Goal: Task Accomplishment & Management: Manage account settings

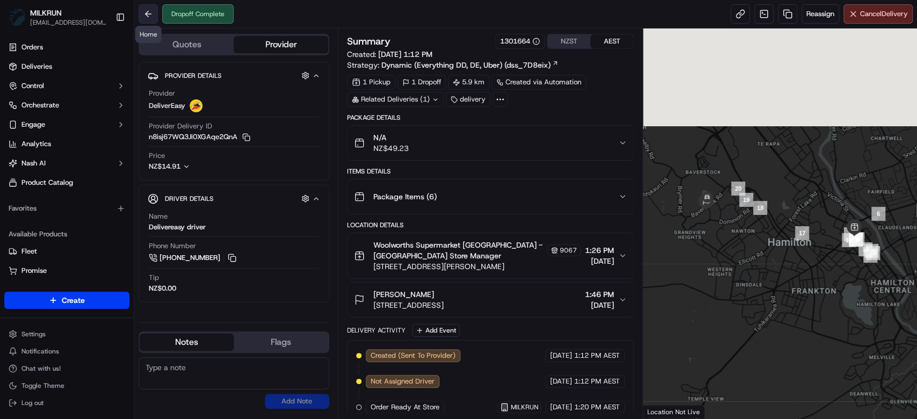
click at [145, 11] on button at bounding box center [148, 13] width 19 height 19
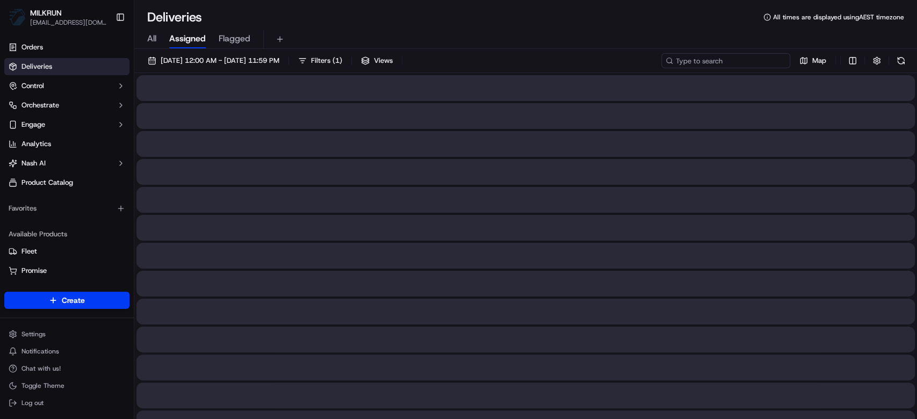
click at [771, 56] on input at bounding box center [725, 60] width 129 height 15
paste input "d3576fc2-1c61-4aa1-9299-52a67daefbbc"
type input "d3576fc2-1c61-4aa1-9299-52a67daefbbc"
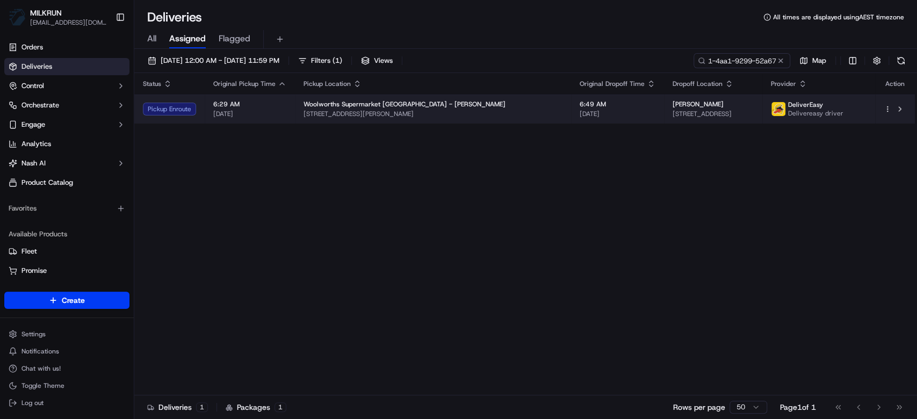
click at [571, 114] on td "6:49 AM 22/09/2025" at bounding box center [617, 108] width 93 height 29
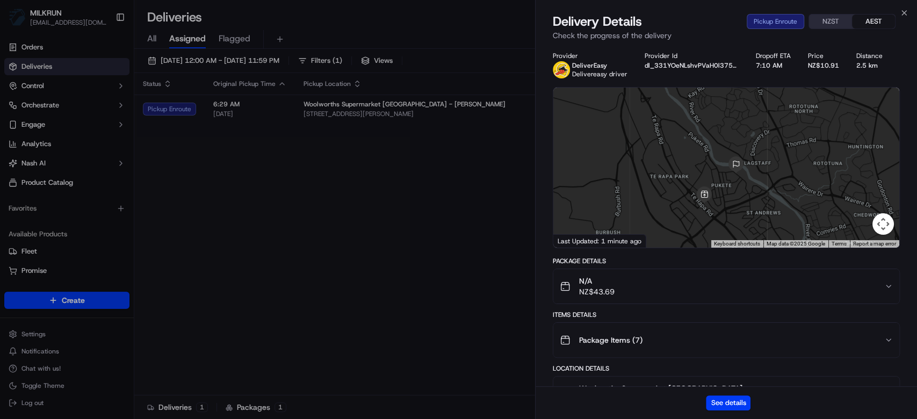
scroll to position [252, 0]
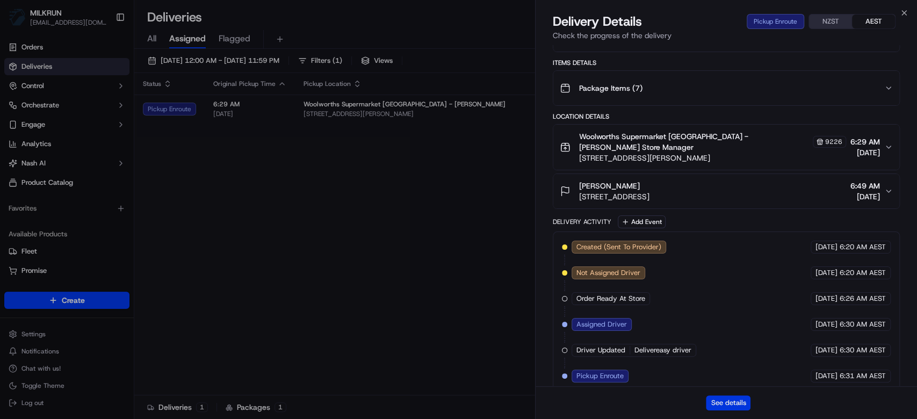
click at [726, 401] on button "See details" at bounding box center [728, 402] width 45 height 15
drag, startPoint x: 262, startPoint y: 149, endPoint x: 246, endPoint y: 32, distance: 118.7
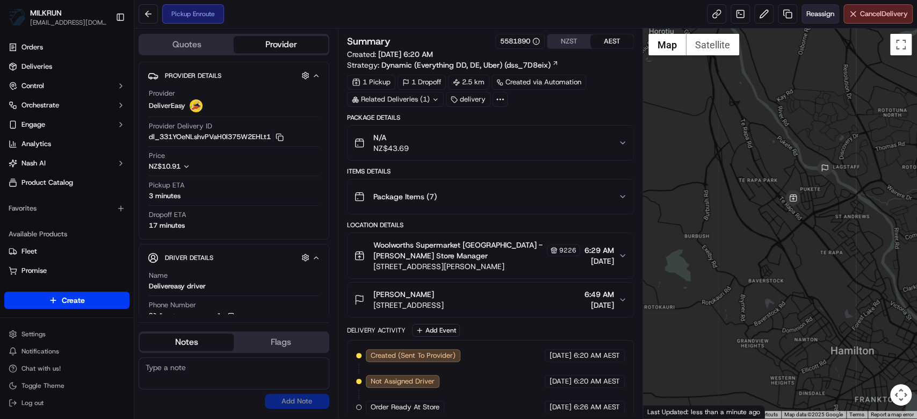
click at [826, 15] on span "Reassign" at bounding box center [820, 14] width 28 height 10
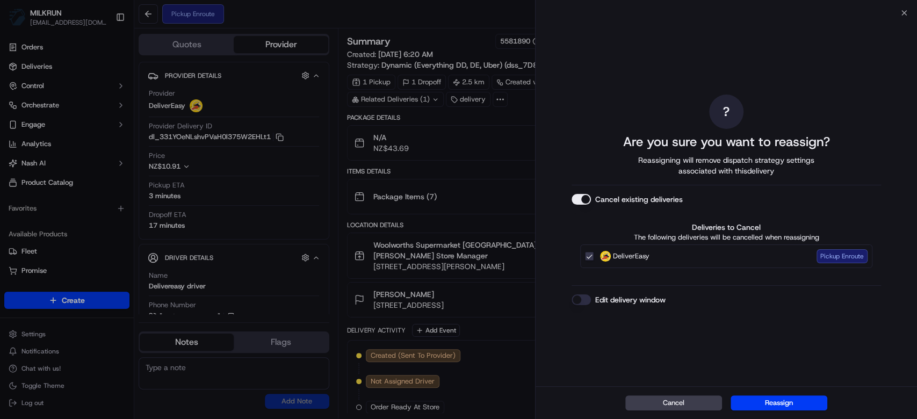
drag, startPoint x: 790, startPoint y: 400, endPoint x: 770, endPoint y: 382, distance: 27.0
click at [791, 398] on button "Reassign" at bounding box center [778, 402] width 97 height 15
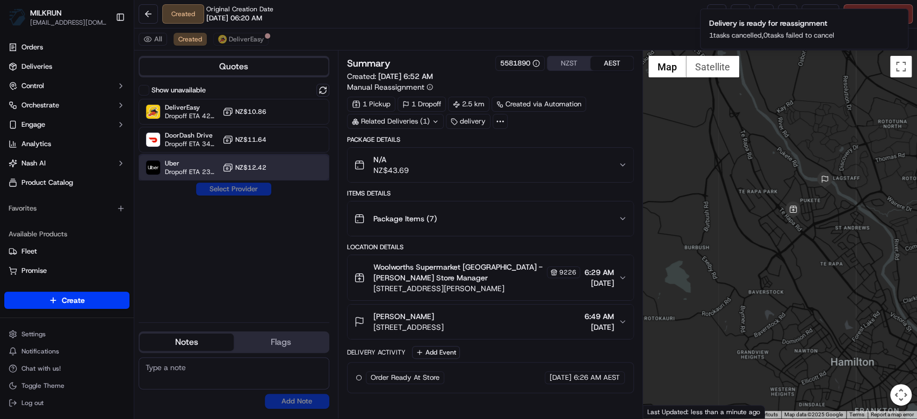
click at [177, 161] on span "Uber" at bounding box center [191, 163] width 53 height 9
click at [223, 185] on button "Assign Provider" at bounding box center [233, 189] width 76 height 13
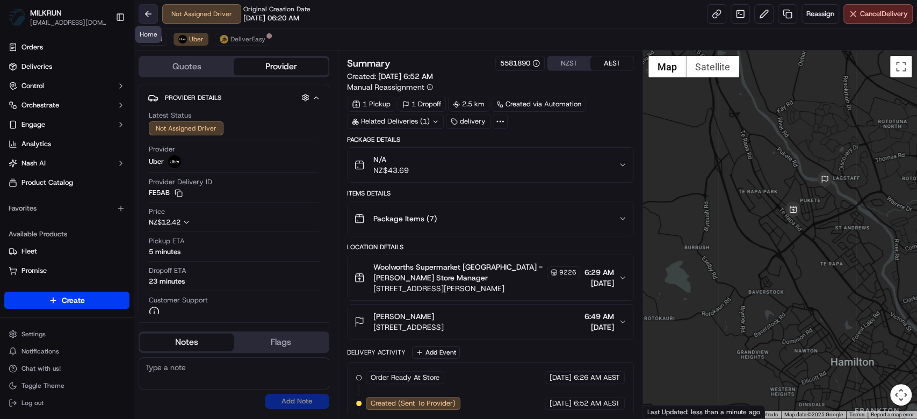
click at [152, 10] on button at bounding box center [148, 13] width 19 height 19
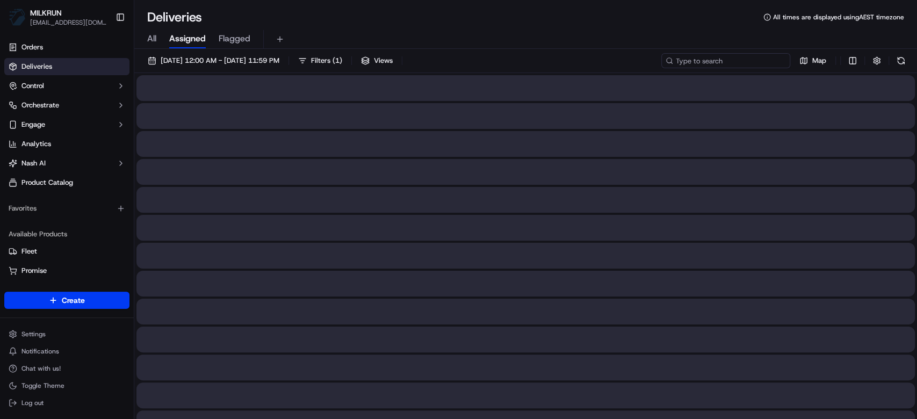
click at [748, 60] on input at bounding box center [725, 60] width 129 height 15
paste input "d3576fc2-1c61-4aa1-9299-52a67daefbbc"
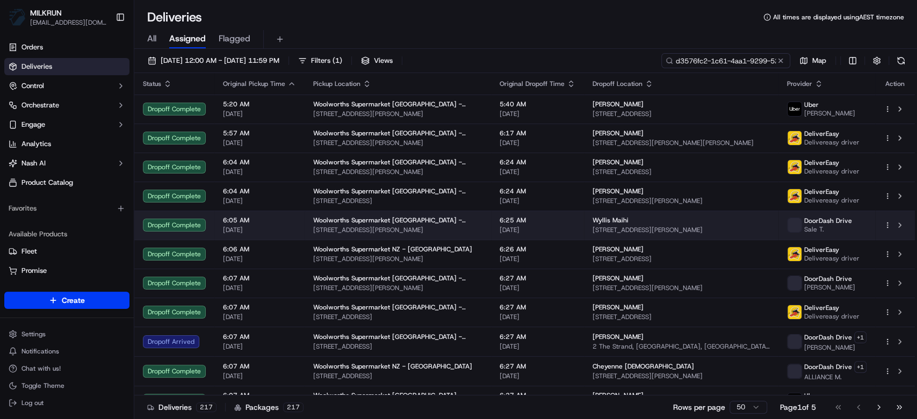
scroll to position [0, 47]
type input "d3576fc2-1c61-4aa1-9299-52a67daefbbc"
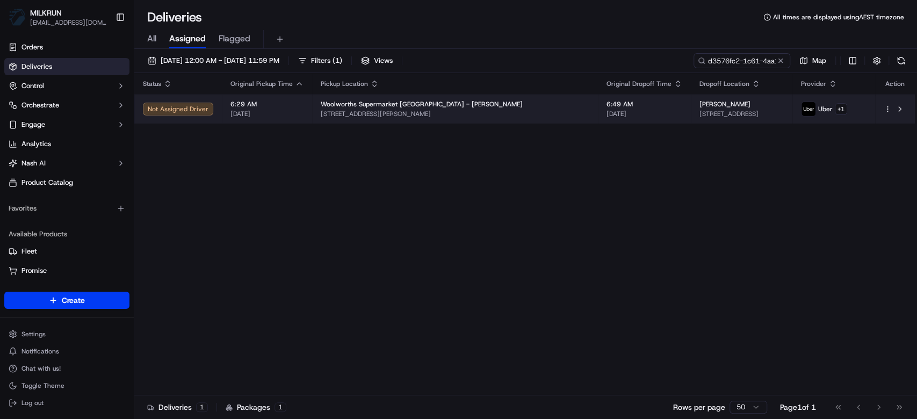
drag, startPoint x: 599, startPoint y: 130, endPoint x: 614, endPoint y: 119, distance: 18.8
click at [602, 127] on div "Status Original Pickup Time Pickup Location Original Dropoff Time Dropoff Locat…" at bounding box center [524, 234] width 780 height 322
click at [690, 119] on td "[PERSON_NAME] [STREET_ADDRESS]" at bounding box center [740, 108] width 101 height 29
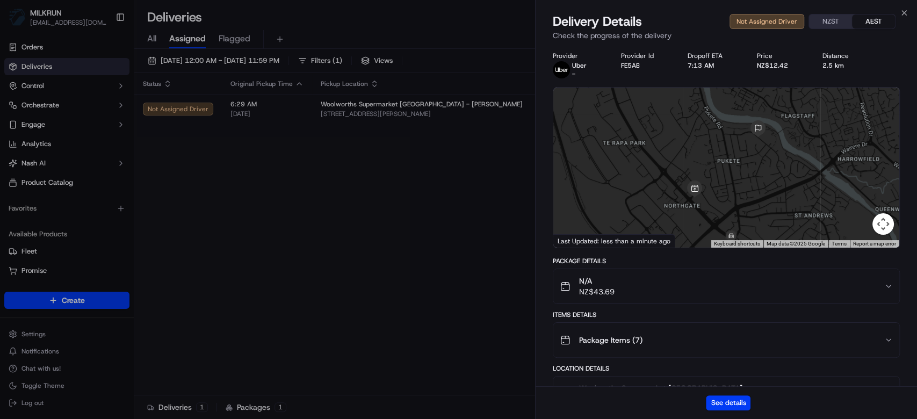
scroll to position [175, 0]
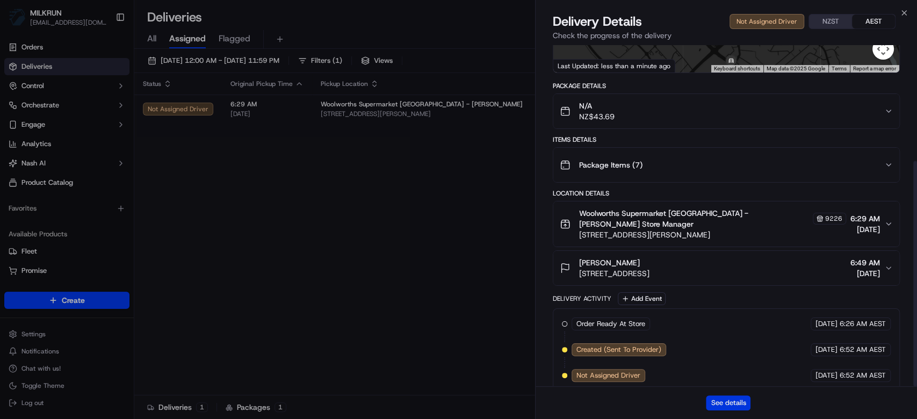
click at [727, 399] on button "See details" at bounding box center [728, 402] width 45 height 15
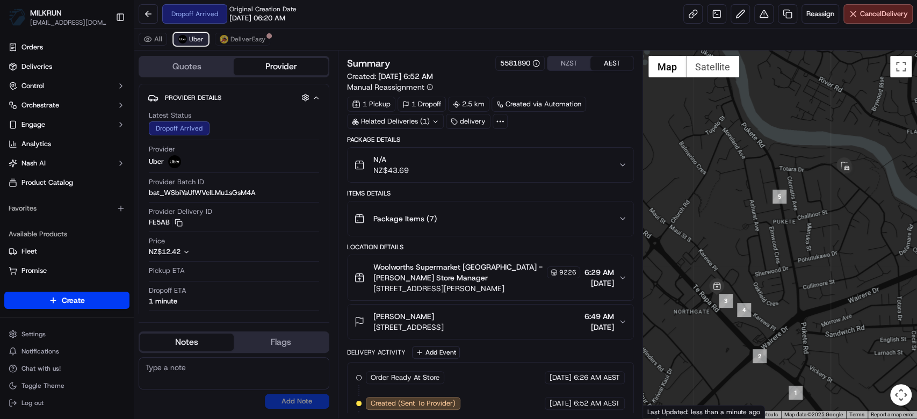
click at [193, 37] on span "Uber" at bounding box center [196, 39] width 14 height 9
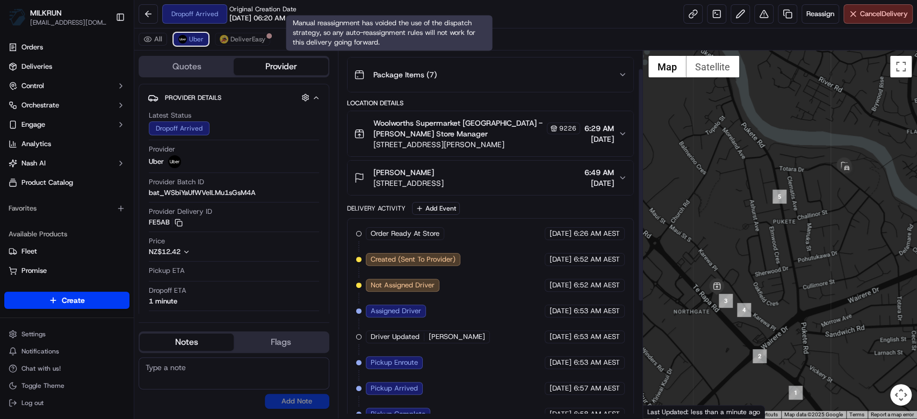
scroll to position [209, 0]
